Goal: Download file/media

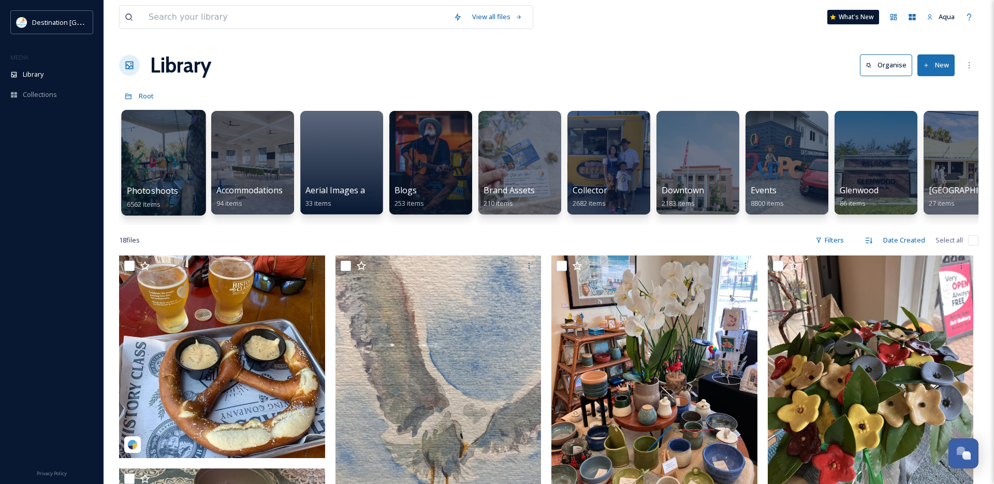
click at [152, 165] on div at bounding box center [163, 163] width 84 height 106
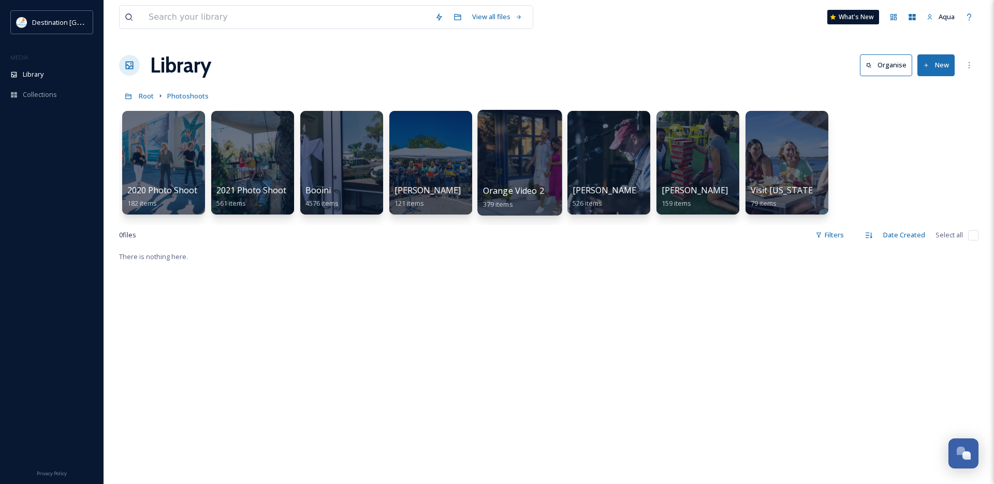
click at [521, 154] on div at bounding box center [519, 163] width 84 height 106
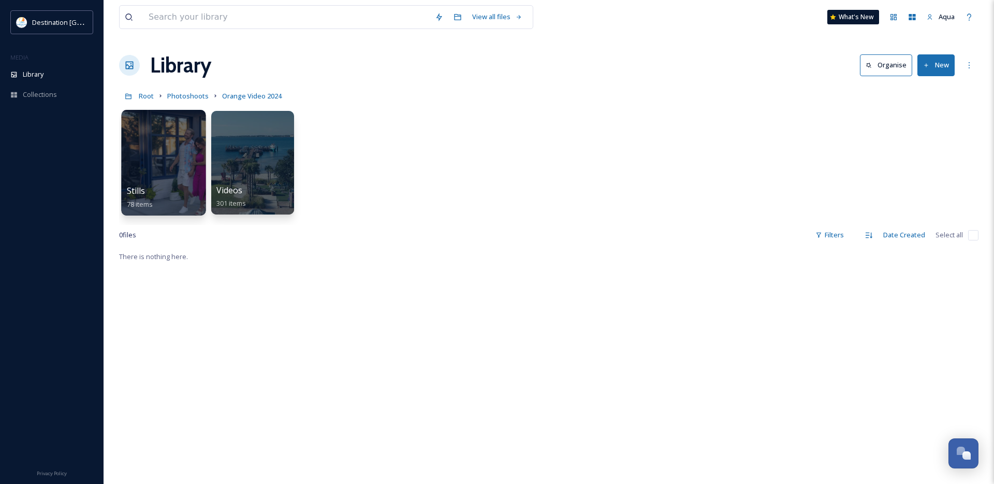
click at [139, 156] on div at bounding box center [163, 163] width 84 height 106
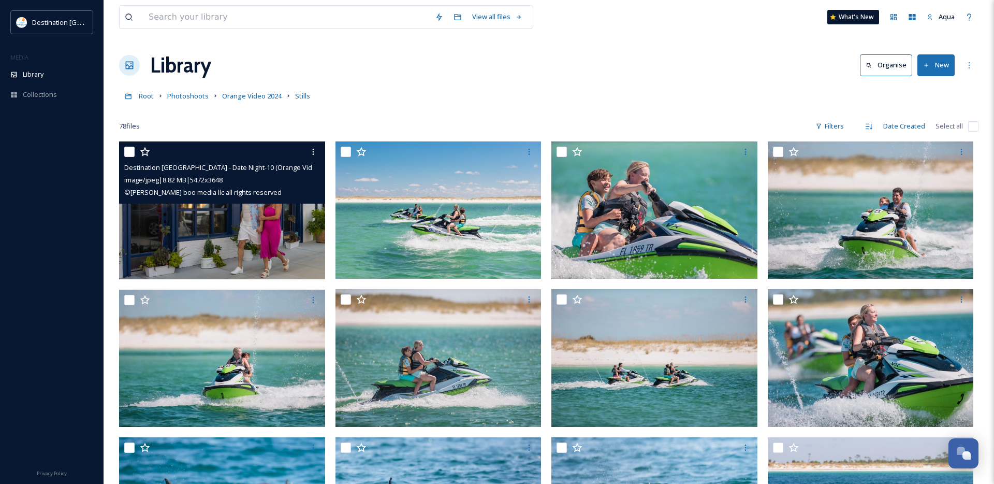
click at [227, 233] on img at bounding box center [222, 210] width 206 height 138
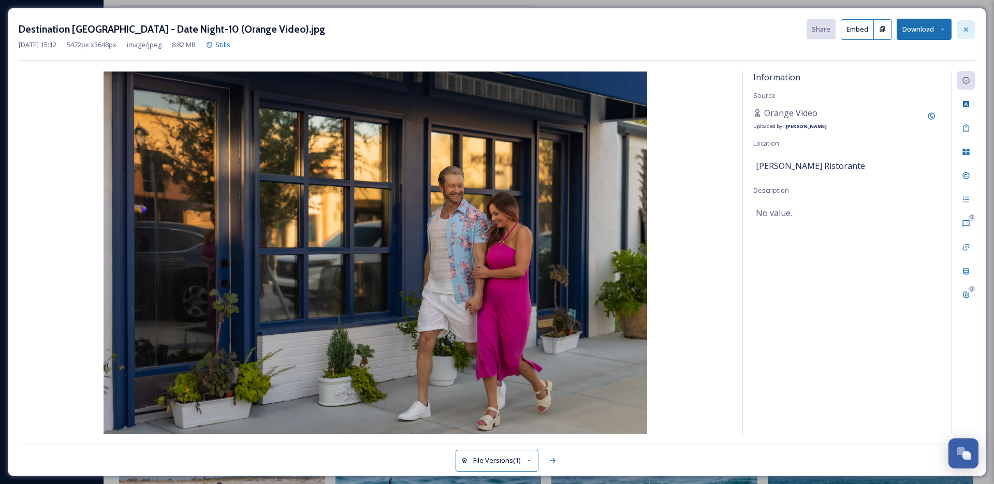
click at [967, 27] on icon at bounding box center [966, 29] width 4 height 4
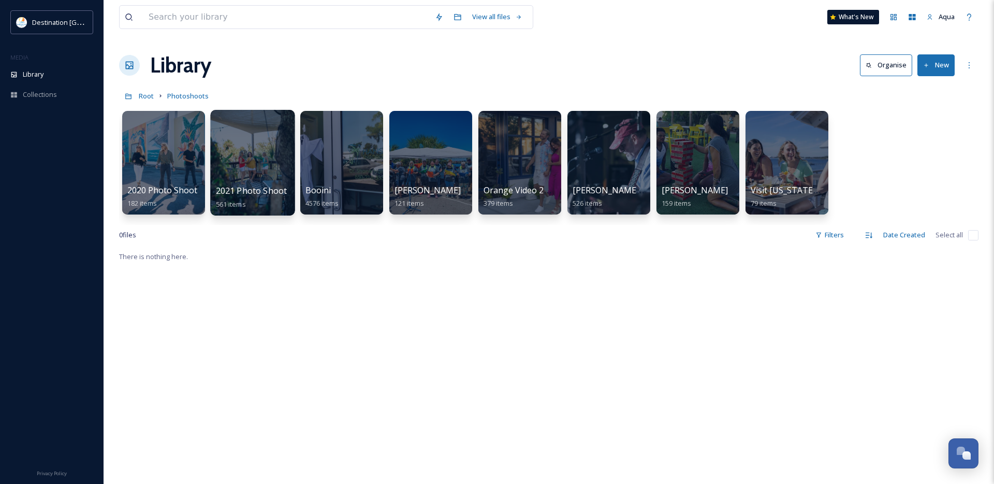
click at [239, 164] on div at bounding box center [252, 163] width 84 height 106
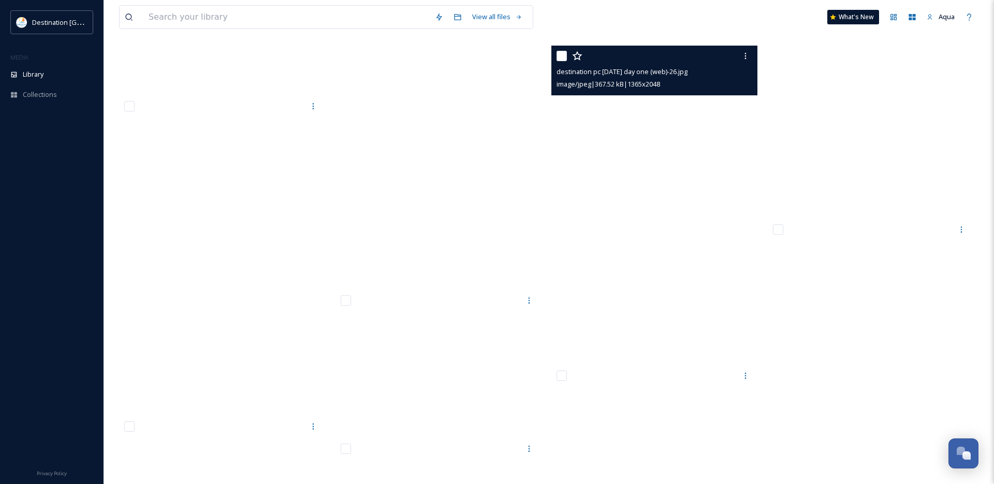
scroll to position [28473, 0]
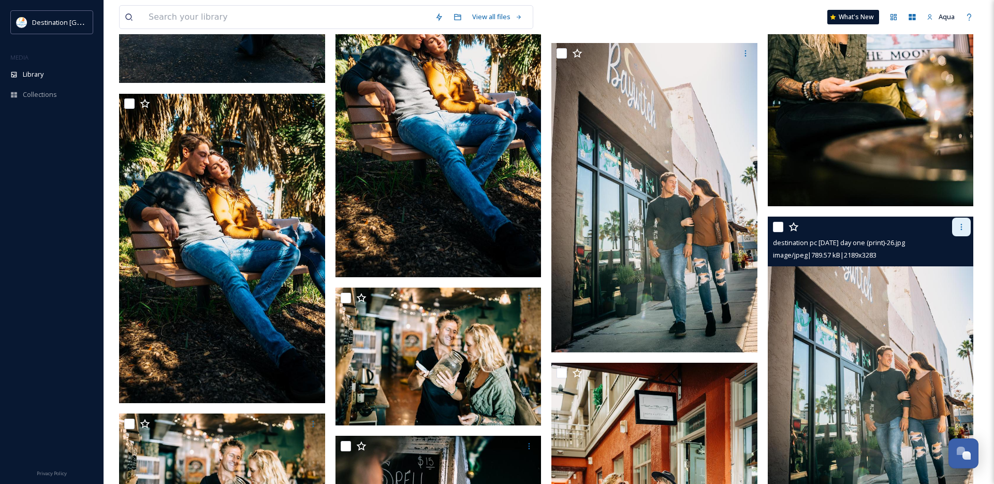
click at [966, 227] on div at bounding box center [961, 226] width 19 height 19
click at [942, 269] on span "Download" at bounding box center [949, 270] width 32 height 10
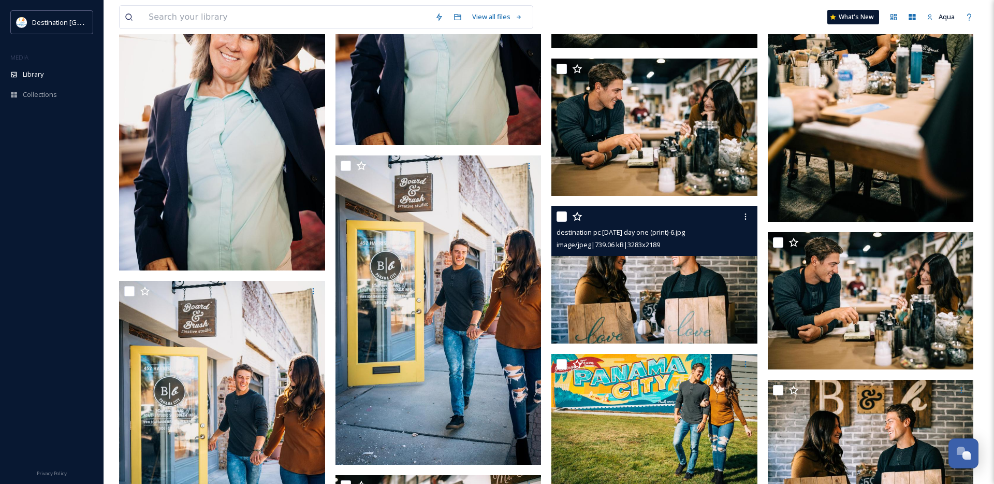
scroll to position [30980, 0]
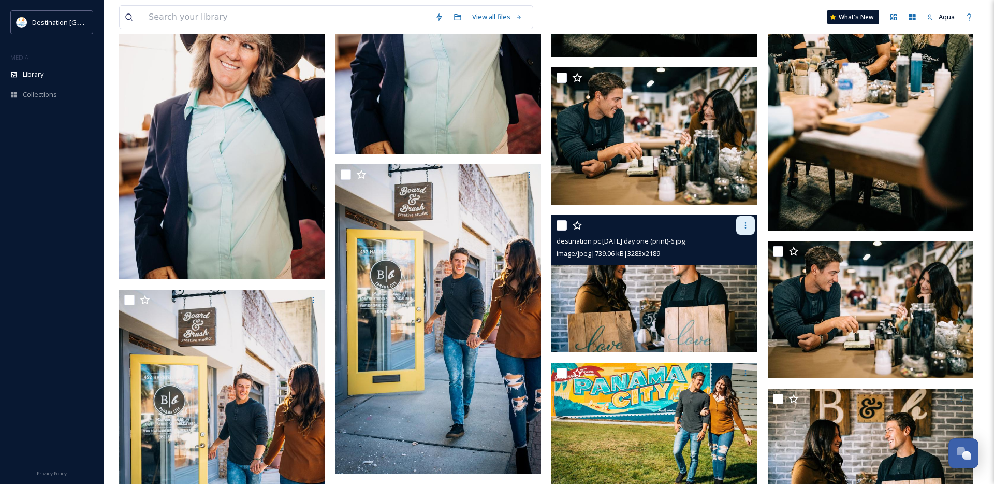
click at [740, 223] on div at bounding box center [745, 225] width 19 height 19
click at [724, 265] on span "Download" at bounding box center [734, 268] width 32 height 10
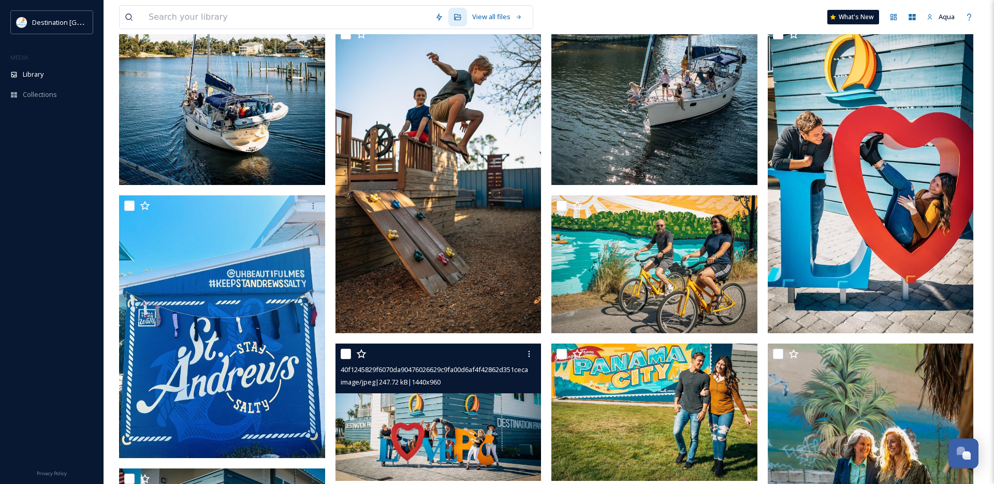
scroll to position [265, 0]
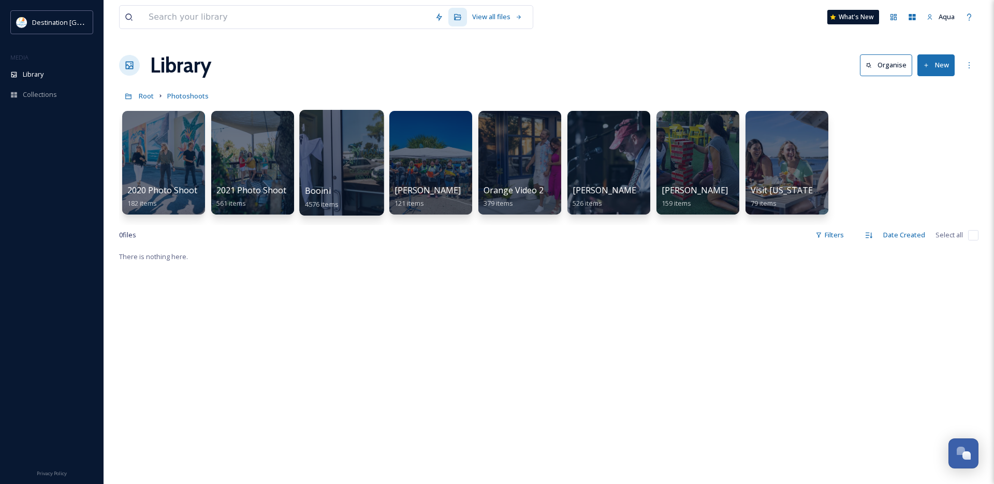
scroll to position [2, 0]
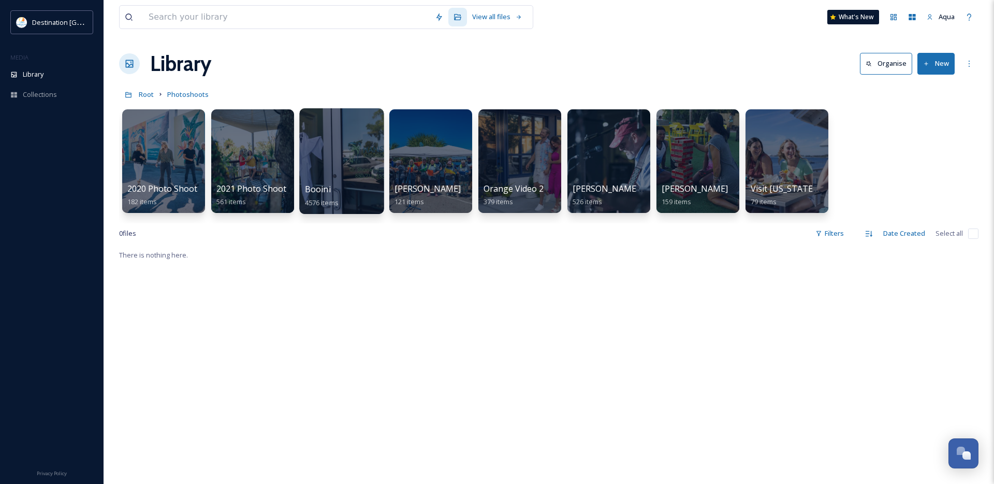
click at [343, 163] on div at bounding box center [341, 161] width 84 height 106
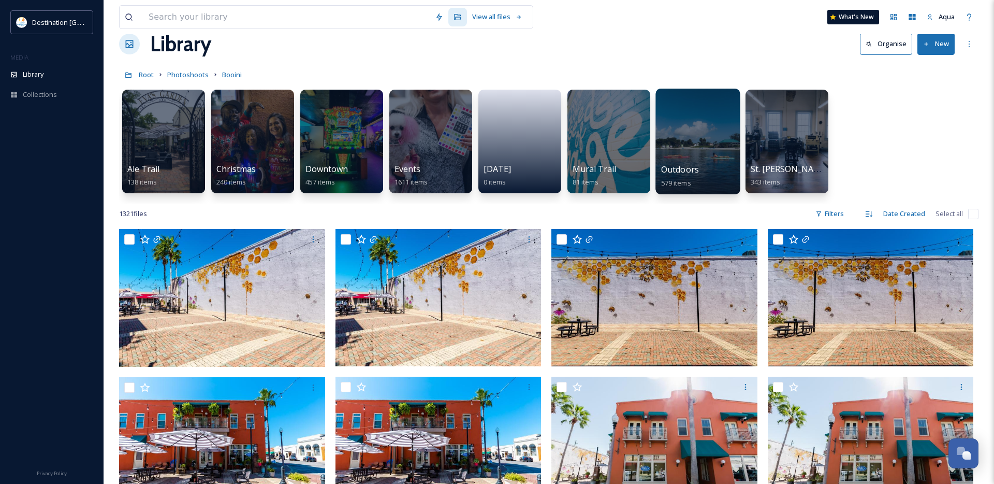
scroll to position [22, 0]
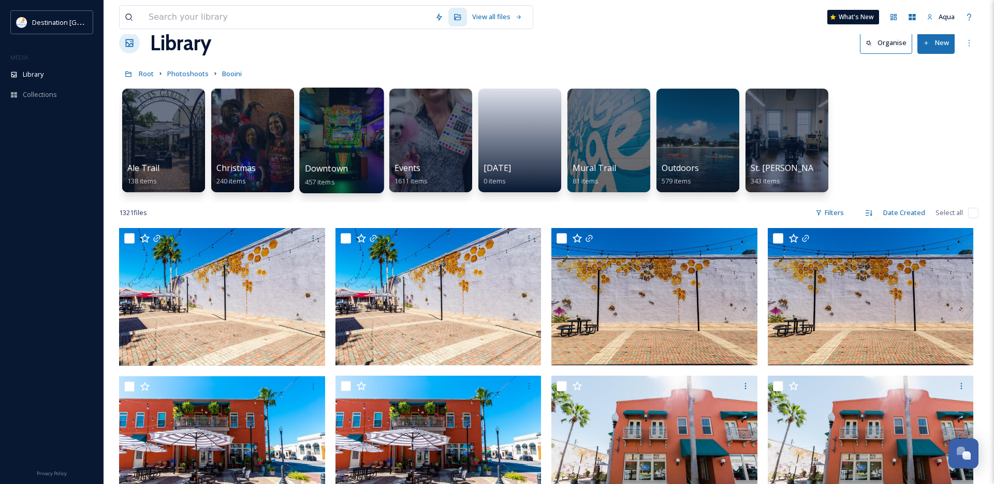
click at [332, 136] on div at bounding box center [341, 140] width 84 height 106
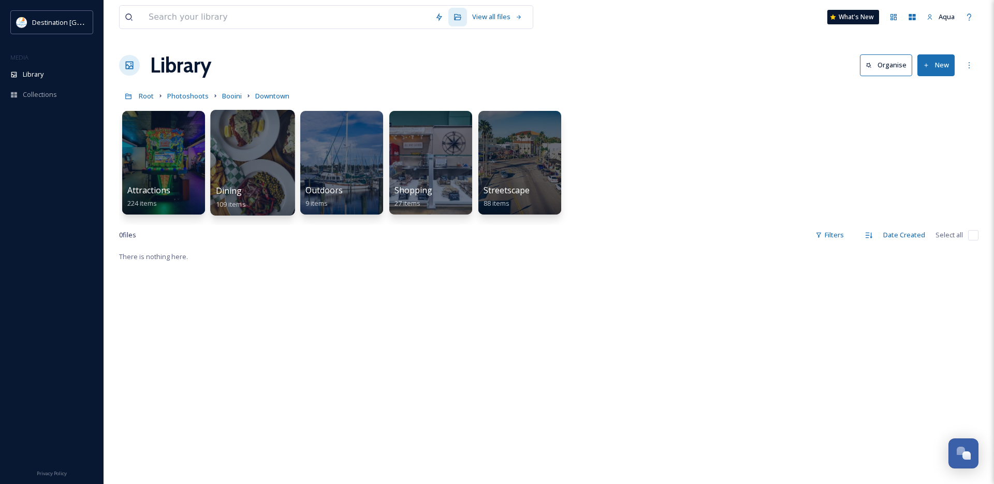
click at [238, 173] on div at bounding box center [252, 163] width 84 height 106
click at [250, 171] on div at bounding box center [252, 163] width 84 height 106
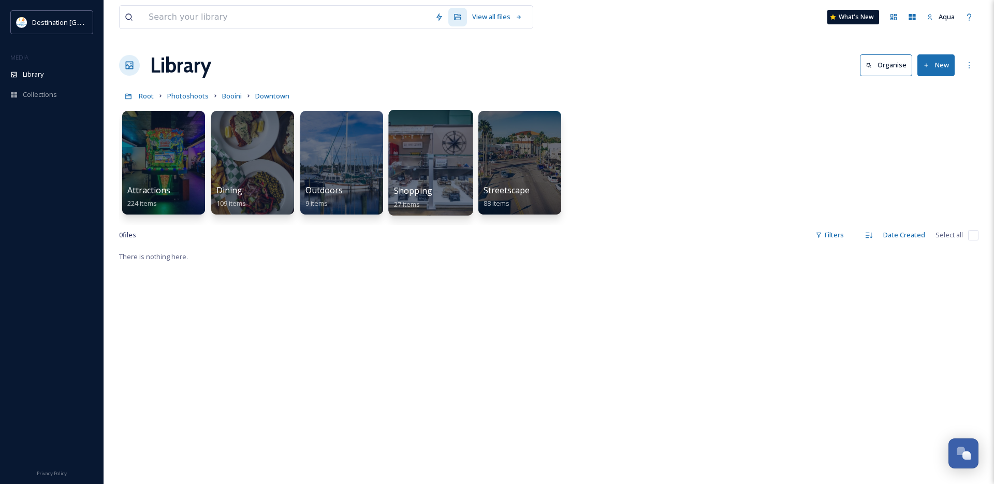
click at [450, 136] on div at bounding box center [430, 163] width 84 height 106
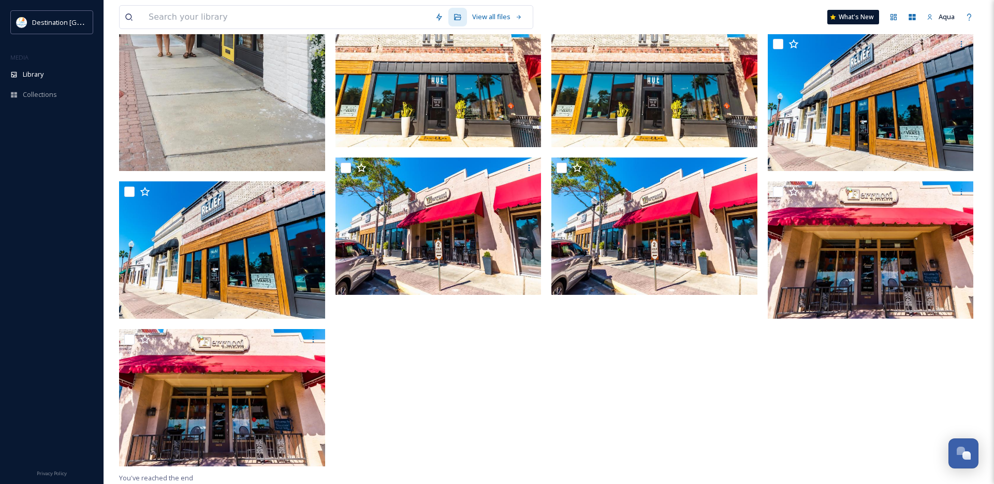
scroll to position [292, 0]
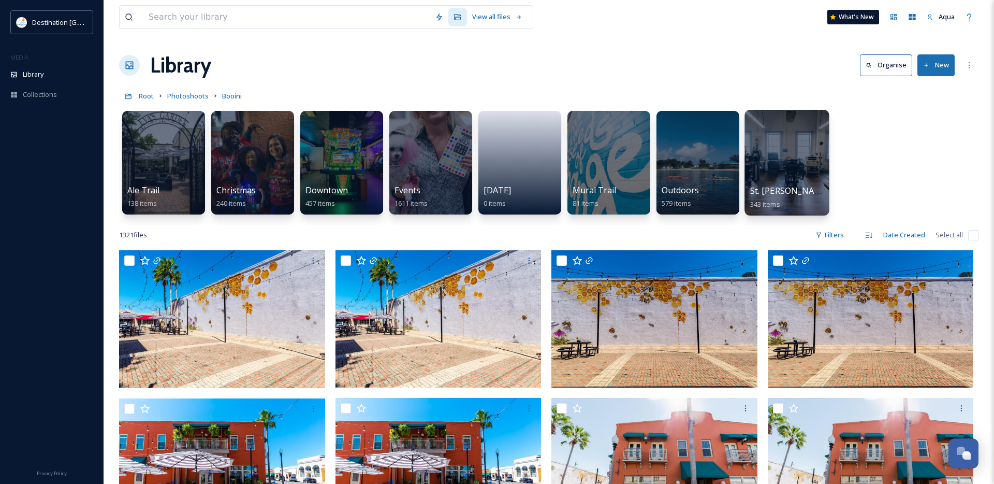
click at [799, 186] on div "St. [PERSON_NAME] 343 items" at bounding box center [787, 197] width 74 height 26
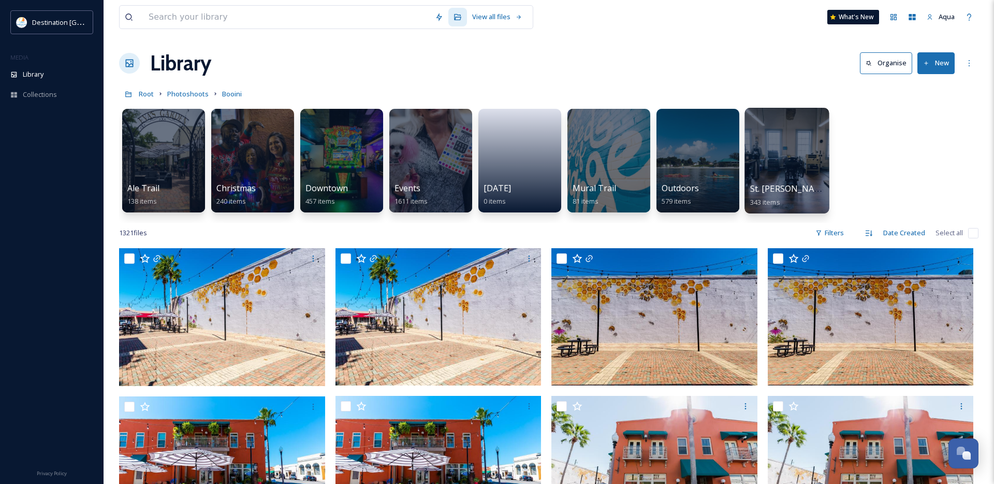
click at [795, 164] on div at bounding box center [786, 161] width 84 height 106
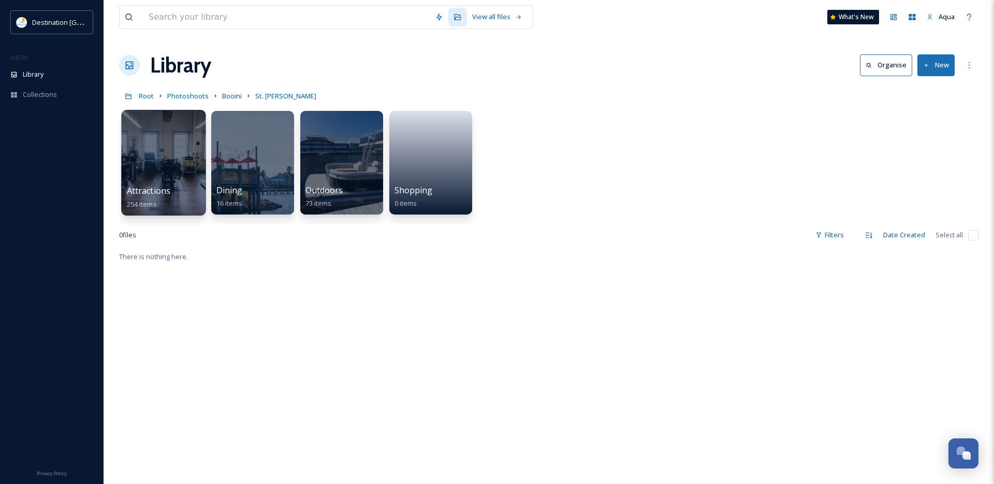
click at [150, 182] on div at bounding box center [163, 163] width 84 height 106
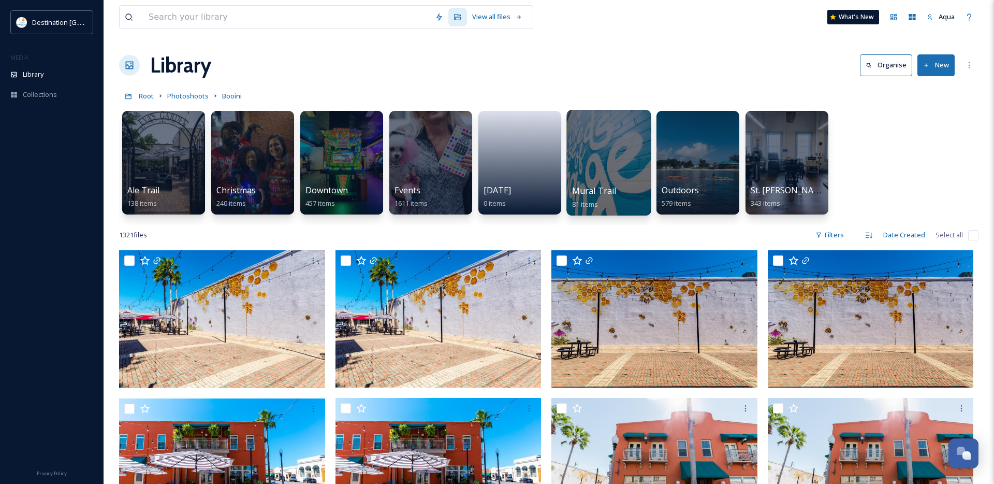
click at [605, 172] on div at bounding box center [608, 163] width 84 height 106
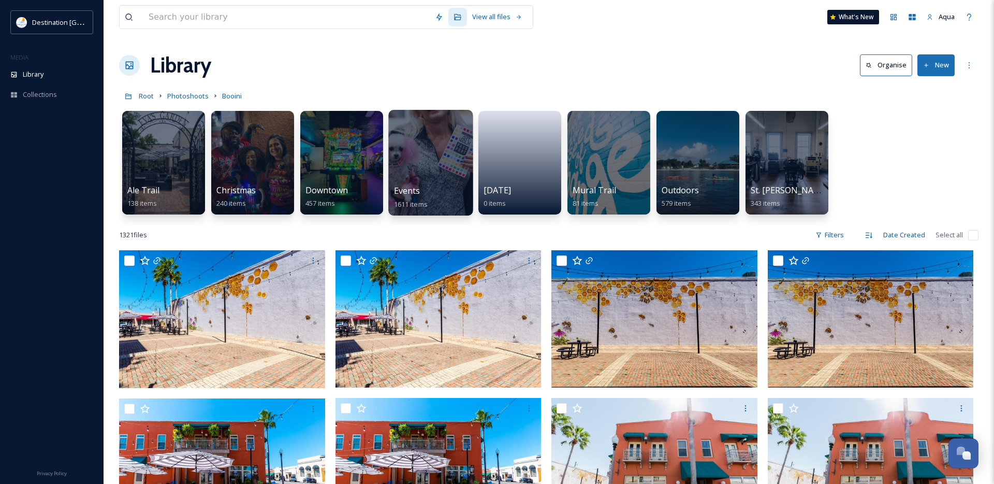
click at [425, 164] on div at bounding box center [430, 163] width 84 height 106
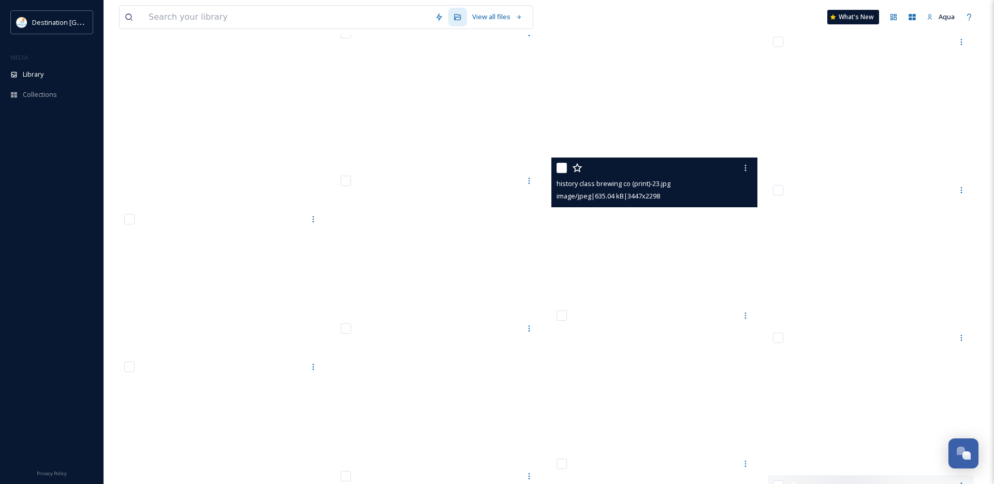
scroll to position [45871, 0]
